Goal: Contribute content: Add original content to the website for others to see

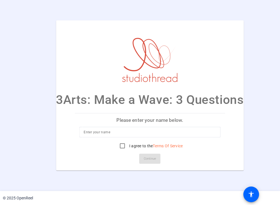
click at [101, 134] on input at bounding box center [150, 132] width 132 height 7
type input "[PERSON_NAME]"
click at [119, 147] on input "I agree to the Terms Of Service" at bounding box center [122, 145] width 11 height 11
checkbox input "true"
click at [144, 159] on span "Continue" at bounding box center [150, 158] width 12 height 8
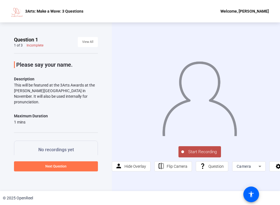
click at [203, 150] on span "Start Recording" at bounding box center [202, 151] width 37 height 6
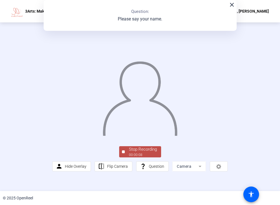
click at [140, 152] on div "Stop Recording" at bounding box center [143, 149] width 28 height 6
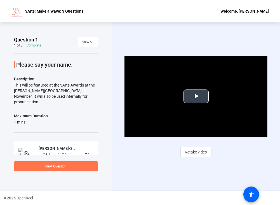
click at [196, 96] on span "Video Player" at bounding box center [196, 96] width 0 height 0
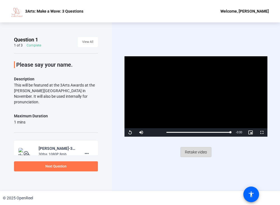
click at [190, 148] on span "Retake video" at bounding box center [196, 151] width 22 height 11
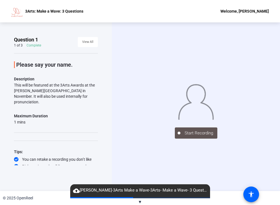
click at [150, 192] on span "cloud_upload [PERSON_NAME]-3Arts Make a Wave-3Arts- Make a Wave- 3 Questions-17…" at bounding box center [140, 190] width 140 height 7
click at [79, 191] on mat-icon "cloud_upload" at bounding box center [76, 190] width 7 height 7
click at [202, 108] on img at bounding box center [196, 101] width 36 height 38
click at [192, 94] on img at bounding box center [196, 101] width 36 height 38
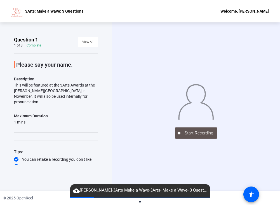
click at [157, 194] on div "cloud_upload [PERSON_NAME]-3Arts Make a Wave-3Arts- Make a Wave- 3 Questions-17…" at bounding box center [140, 190] width 140 height 13
click at [140, 200] on span "▼" at bounding box center [140, 201] width 4 height 5
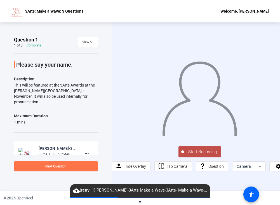
click at [189, 149] on span "Start Recording" at bounding box center [202, 151] width 37 height 6
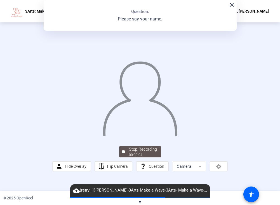
click at [139, 200] on span "▼" at bounding box center [140, 201] width 4 height 5
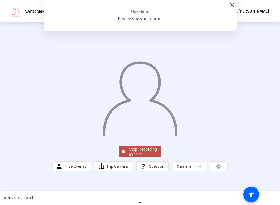
click at [123, 153] on div at bounding box center [123, 151] width 3 height 3
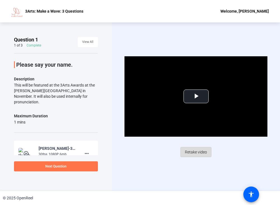
click at [191, 151] on span "Retake video" at bounding box center [196, 151] width 22 height 11
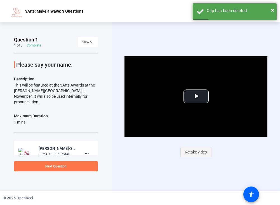
click at [199, 151] on span "Retake video" at bounding box center [196, 151] width 22 height 11
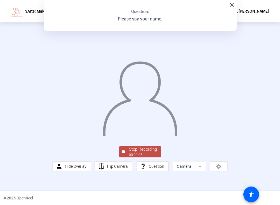
click at [124, 153] on div at bounding box center [123, 151] width 3 height 3
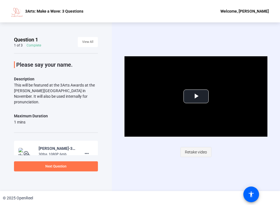
click at [195, 152] on span "Retake video" at bounding box center [196, 151] width 22 height 11
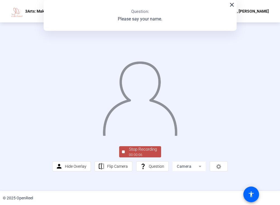
click at [132, 152] on div "Stop Recording" at bounding box center [143, 149] width 28 height 6
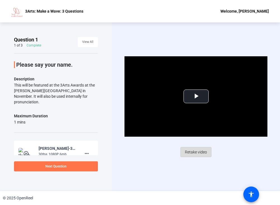
click at [194, 151] on span "Retake video" at bounding box center [196, 151] width 22 height 11
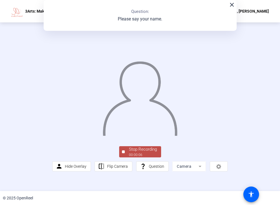
click at [125, 157] on span "Stop Recording 00:00:06" at bounding box center [143, 151] width 36 height 11
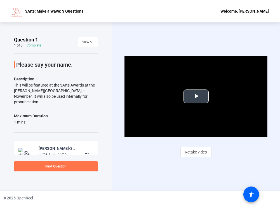
click at [196, 96] on span "Video Player" at bounding box center [196, 96] width 0 height 0
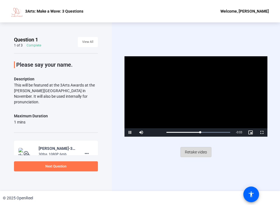
click at [196, 152] on span "Retake video" at bounding box center [196, 151] width 22 height 11
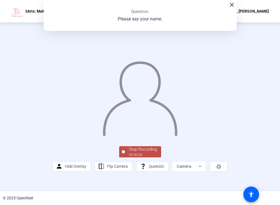
click at [129, 157] on div "00:00:06" at bounding box center [143, 154] width 28 height 5
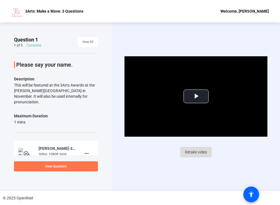
click at [194, 151] on span "Retake video" at bounding box center [196, 151] width 22 height 11
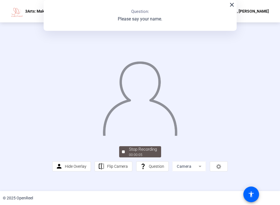
click at [132, 152] on div "Stop Recording" at bounding box center [143, 149] width 28 height 6
